Goal: Information Seeking & Learning: Check status

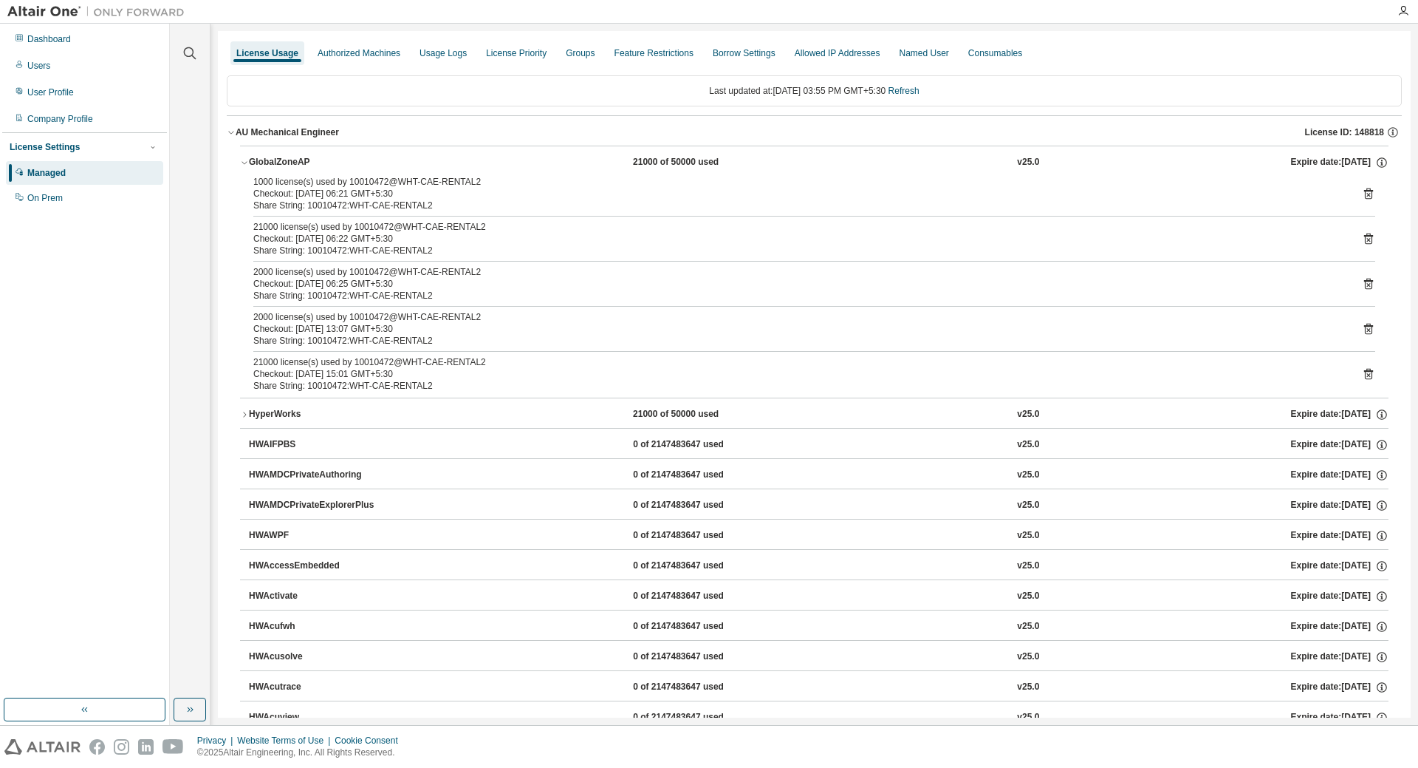
click at [281, 137] on div "AU Mechanical Engineer" at bounding box center [287, 132] width 103 height 12
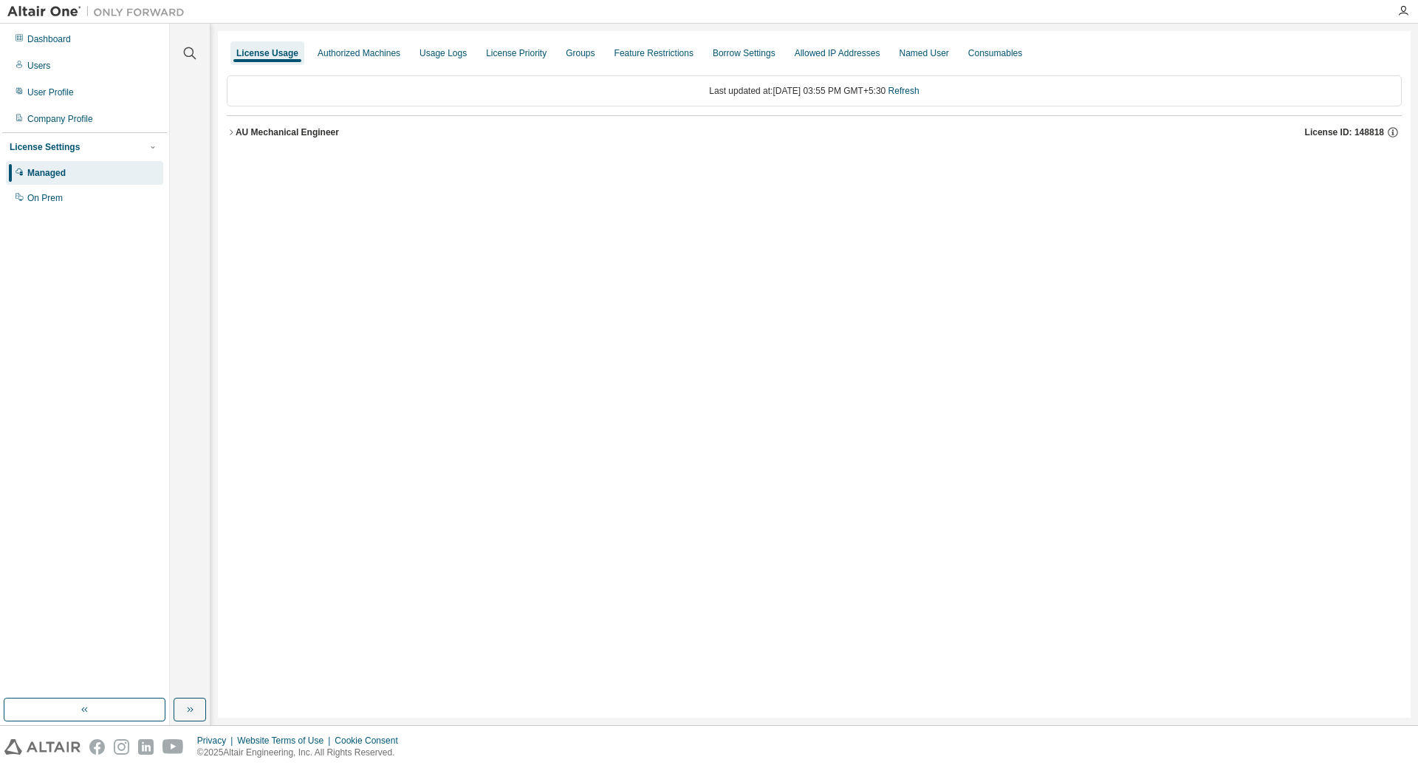
click at [281, 137] on div "AU Mechanical Engineer" at bounding box center [287, 132] width 103 height 12
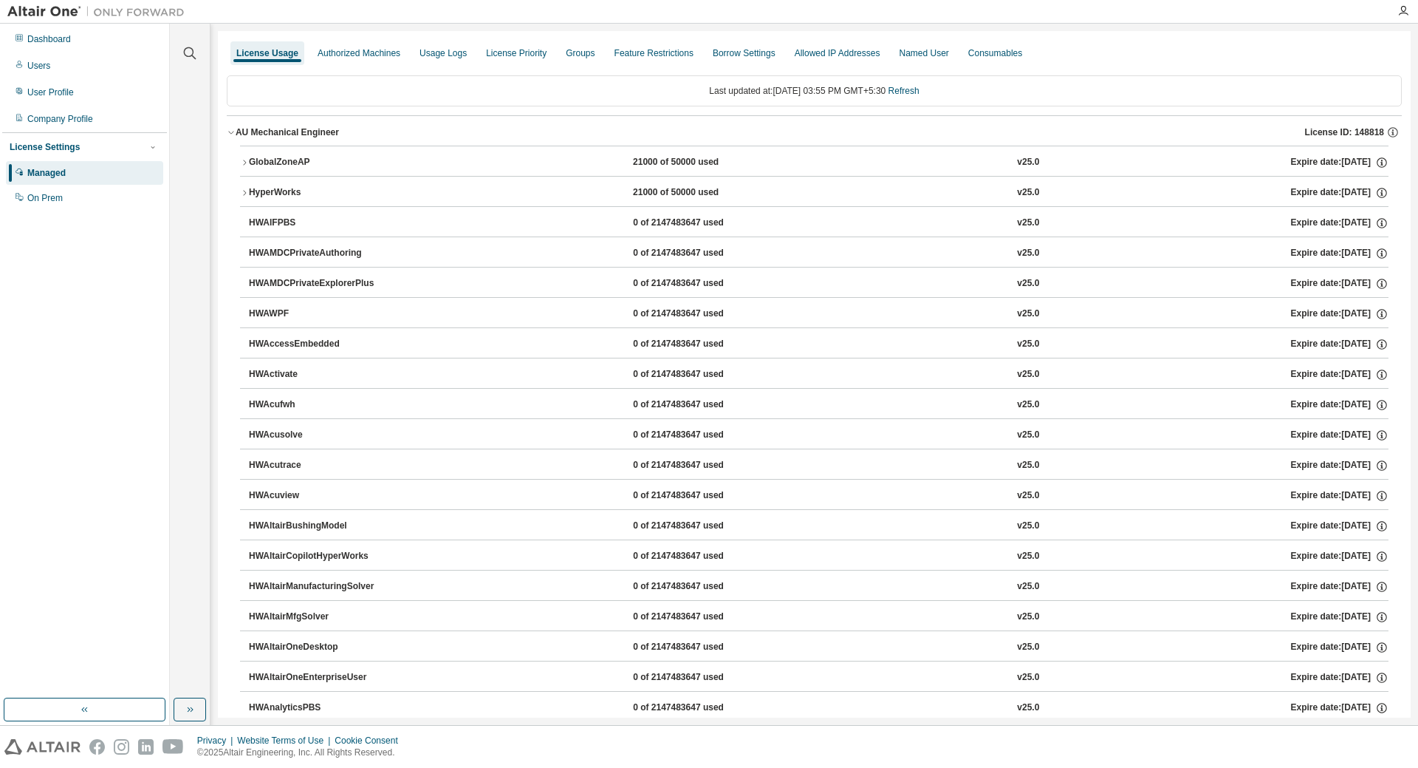
click at [289, 165] on div "GlobalZoneAP" at bounding box center [315, 162] width 133 height 13
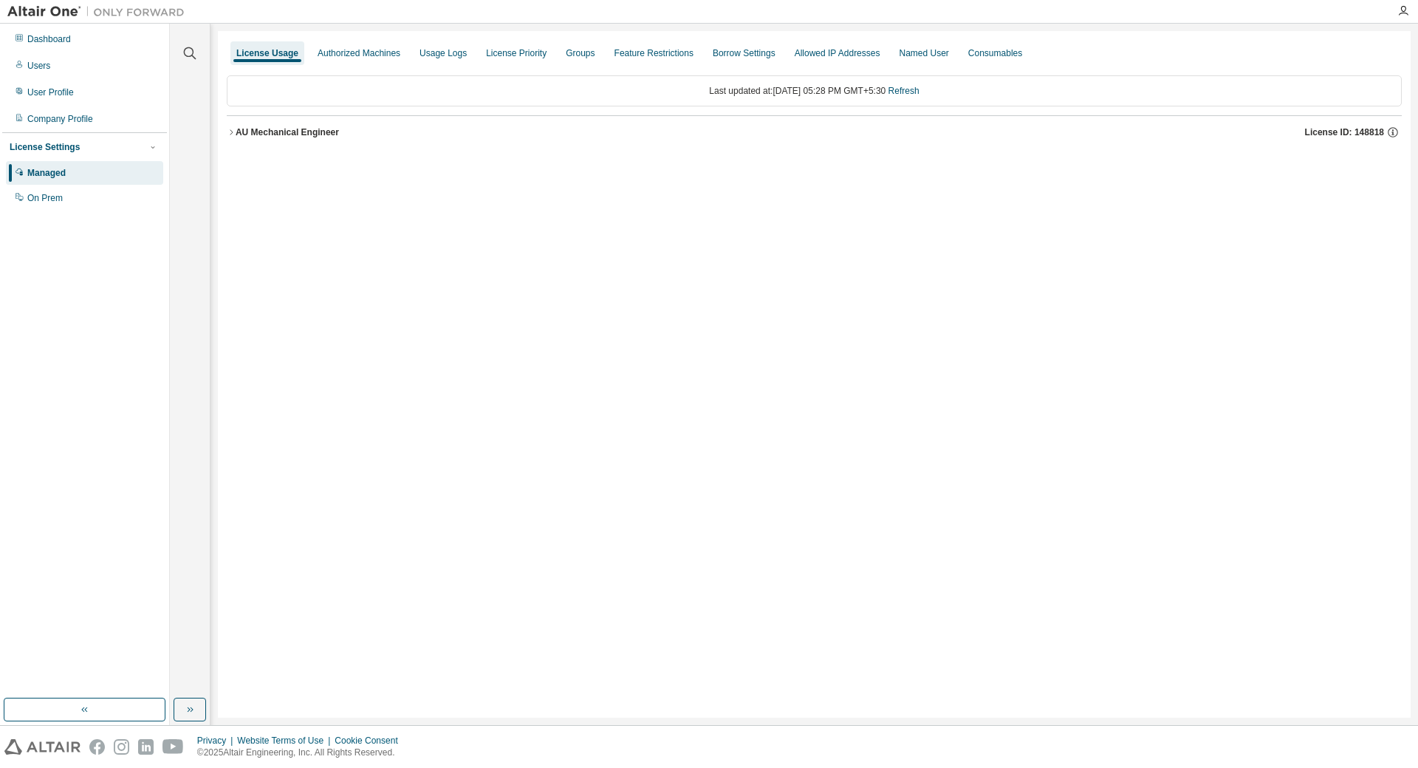
click at [260, 128] on div "AU Mechanical Engineer" at bounding box center [287, 132] width 103 height 12
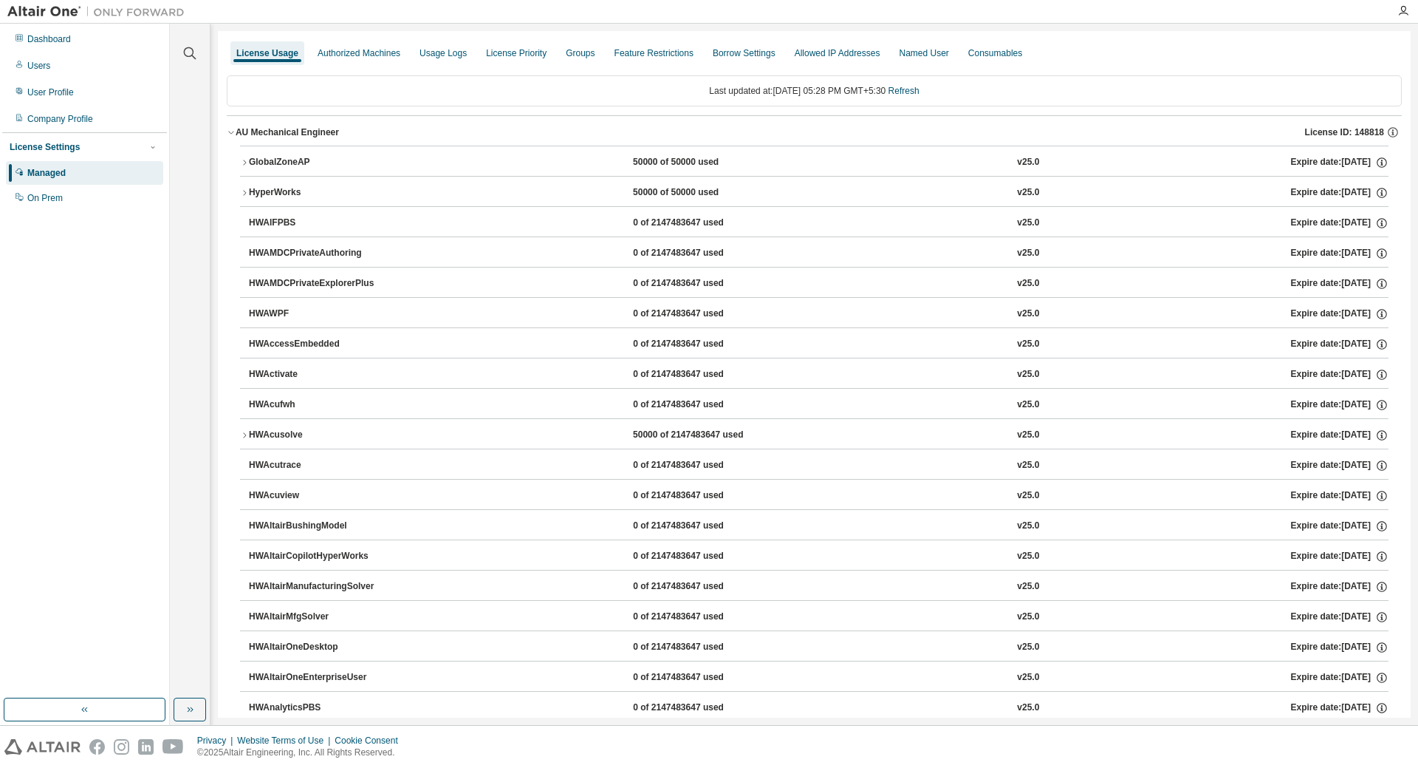
click at [296, 162] on div "GlobalZoneAP" at bounding box center [315, 162] width 133 height 13
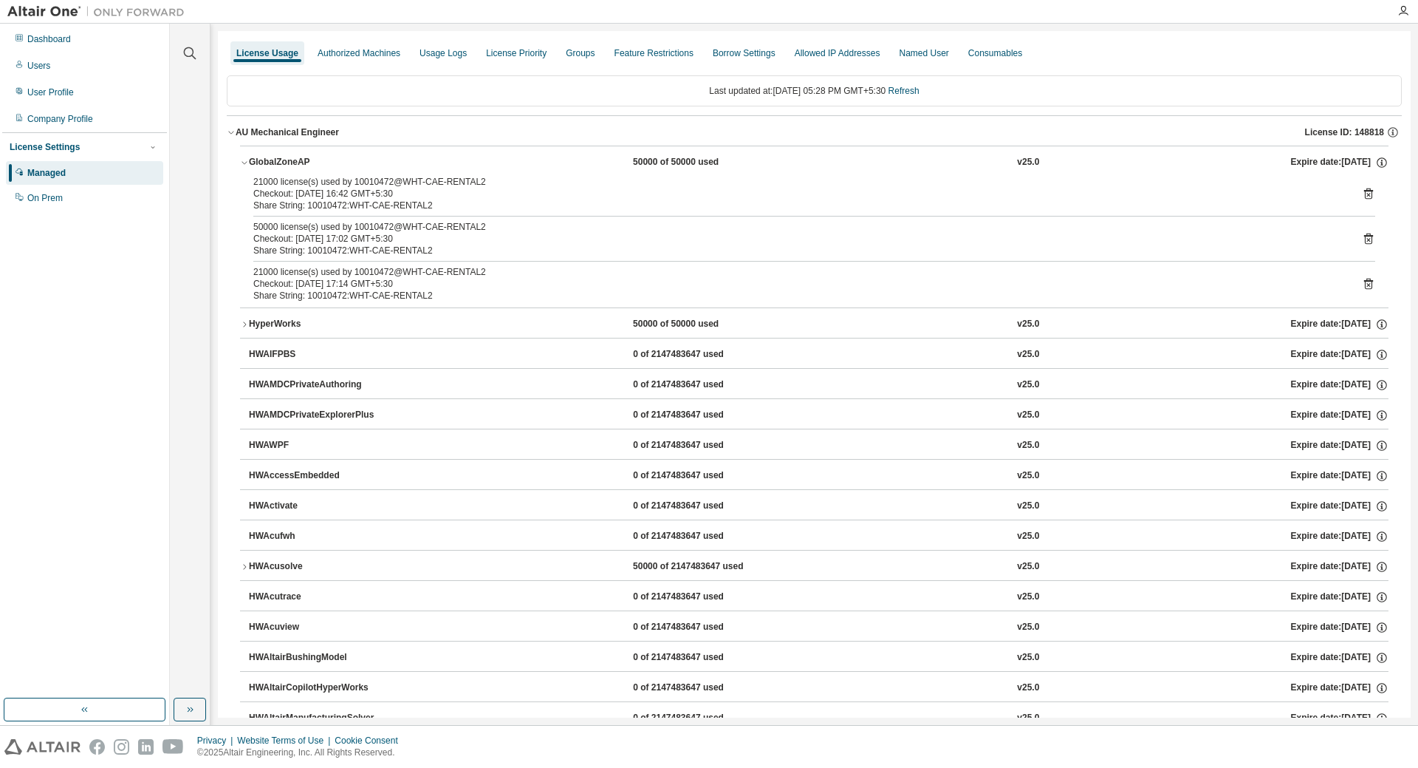
click at [423, 270] on div "21000 license(s) used by 10010472@WHT-CAE-RENTAL2" at bounding box center [796, 272] width 1087 height 12
click at [394, 298] on div "Share String: 10010472:WHT-CAE-RENTAL2" at bounding box center [796, 296] width 1087 height 12
